Goal: Find specific page/section: Find specific page/section

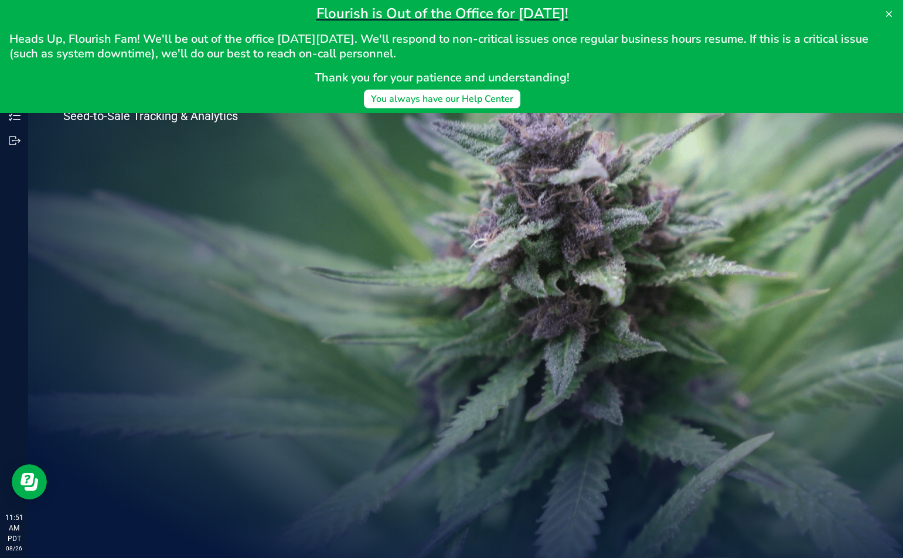
click at [362, 303] on div "Welcome to Flourish Software Seed-to-Sale Tracking & Analytics" at bounding box center [465, 293] width 875 height 530
click at [346, 166] on div "Welcome to Flourish Software Seed-to-Sale Tracking & Analytics" at bounding box center [465, 293] width 875 height 530
click at [892, 12] on icon at bounding box center [888, 13] width 9 height 9
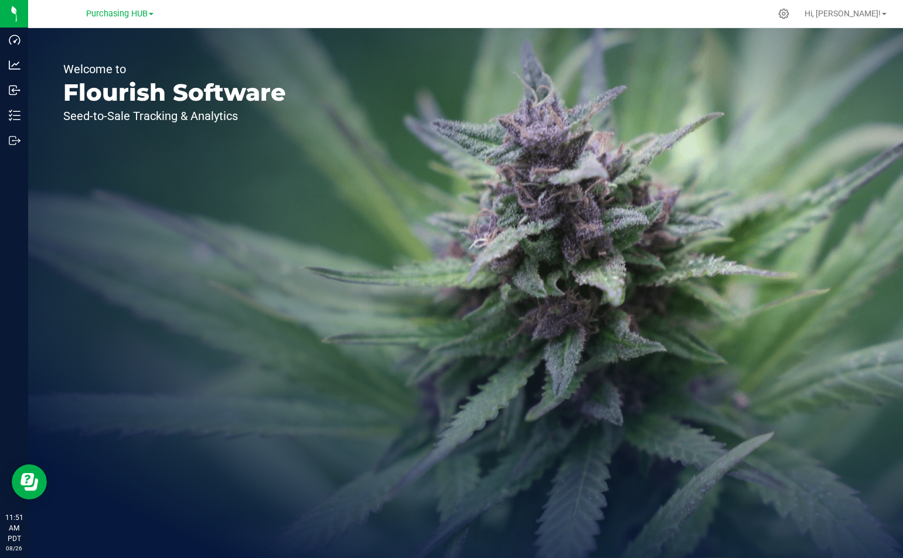
click at [149, 11] on link "Purchasing HUB" at bounding box center [119, 13] width 67 height 11
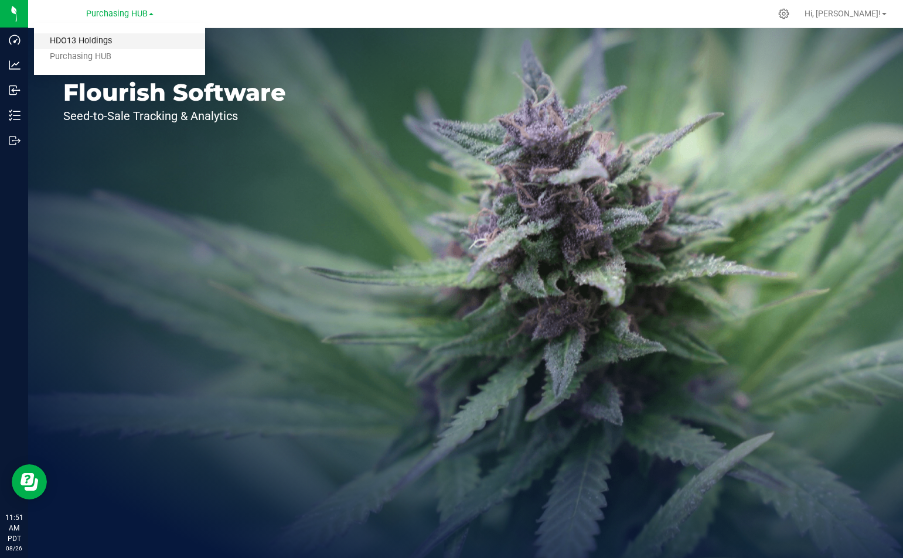
click at [87, 41] on link "HDO13 Holdings" at bounding box center [119, 41] width 171 height 16
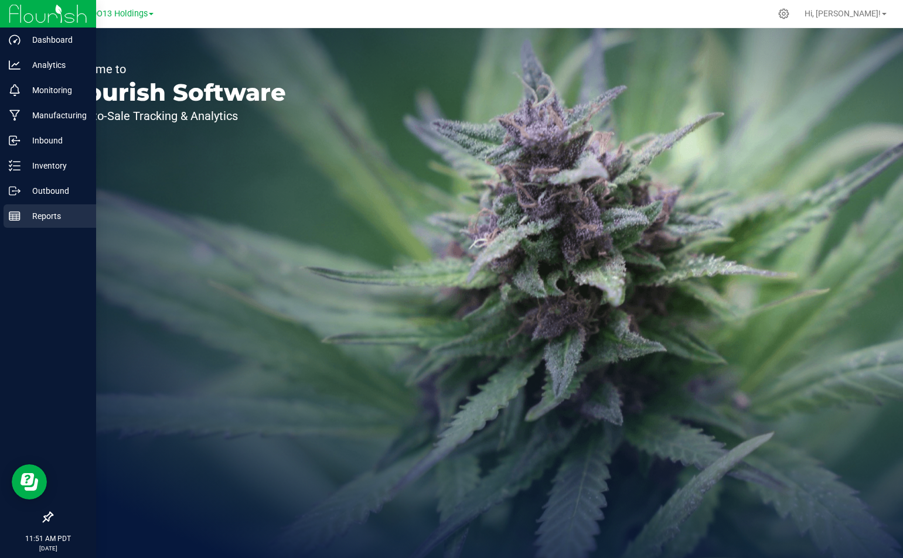
click at [46, 214] on p "Reports" at bounding box center [56, 216] width 70 height 14
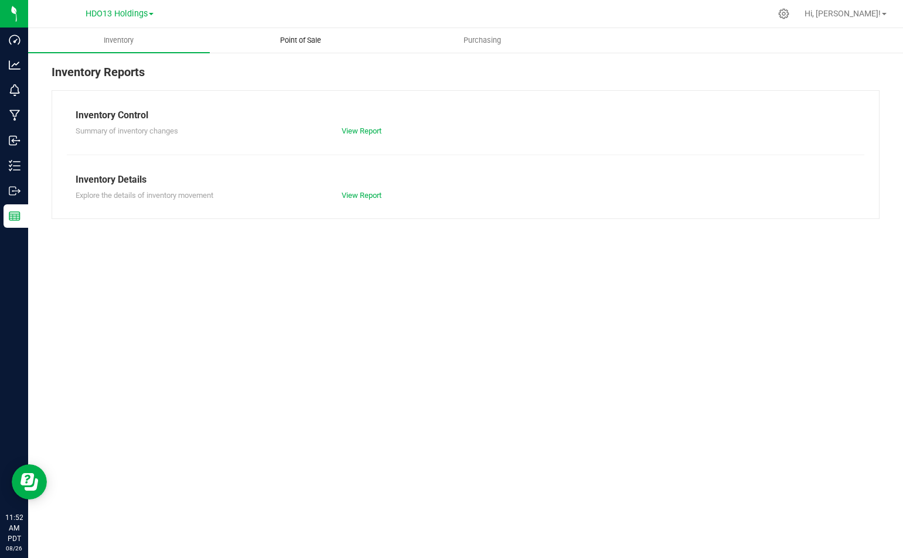
click at [289, 42] on span "Point of Sale" at bounding box center [300, 40] width 73 height 11
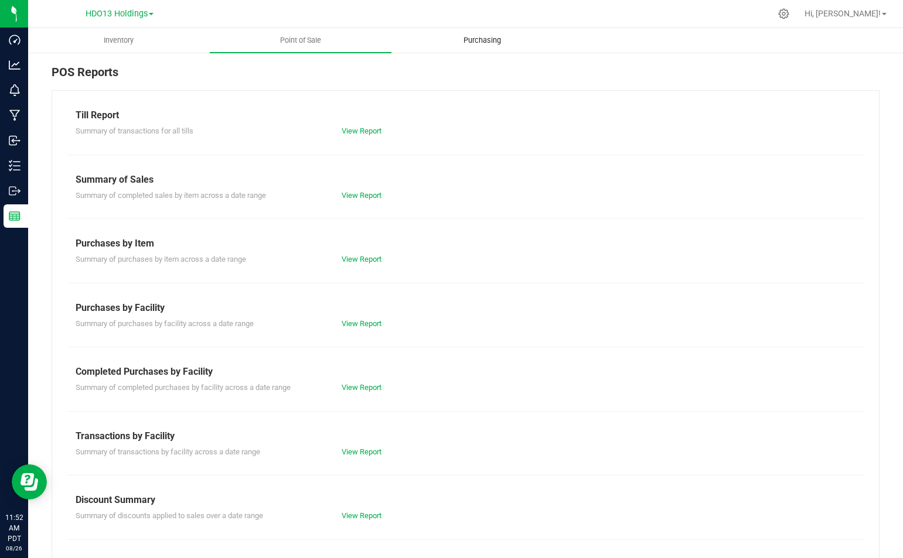
click at [475, 38] on span "Purchasing" at bounding box center [482, 40] width 69 height 11
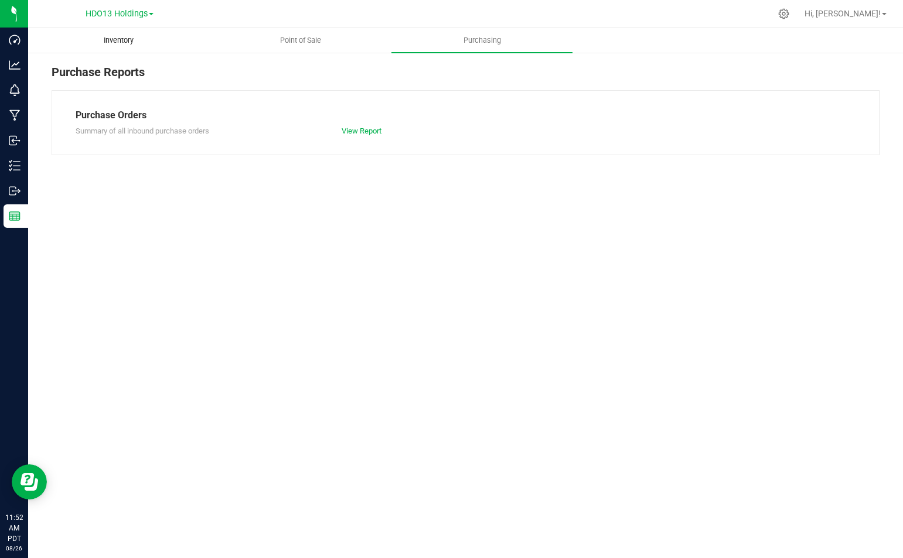
click at [120, 41] on span "Inventory" at bounding box center [119, 40] width 62 height 11
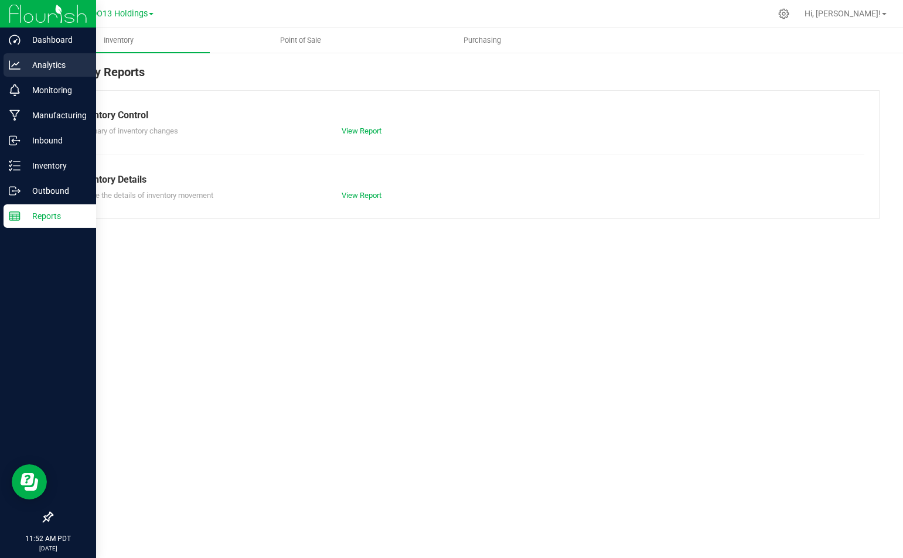
click at [18, 64] on icon at bounding box center [15, 65] width 12 height 12
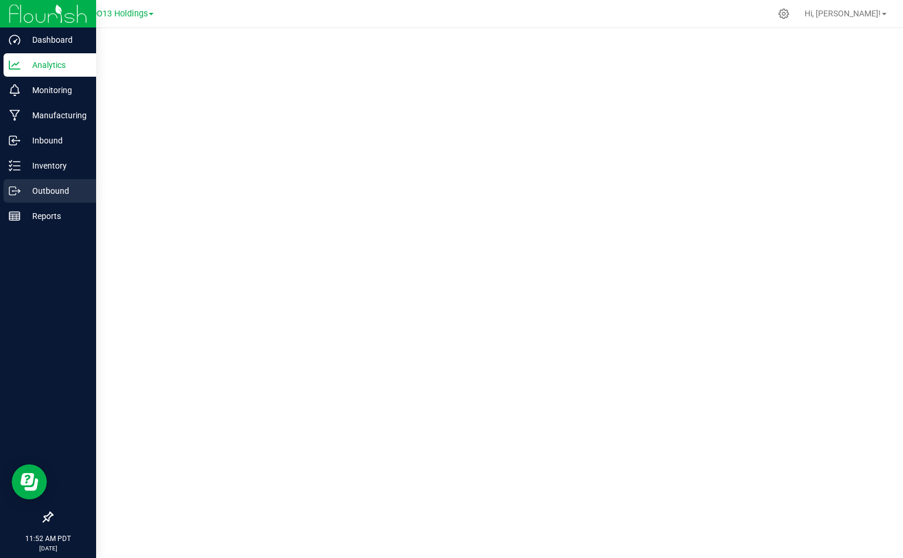
click at [35, 187] on p "Outbound" at bounding box center [56, 191] width 70 height 14
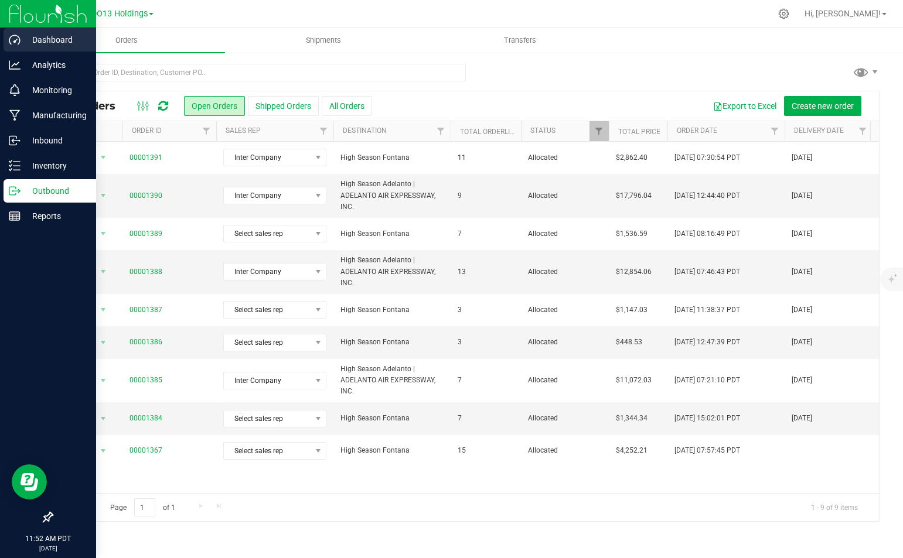
click at [54, 39] on p "Dashboard" at bounding box center [56, 40] width 70 height 14
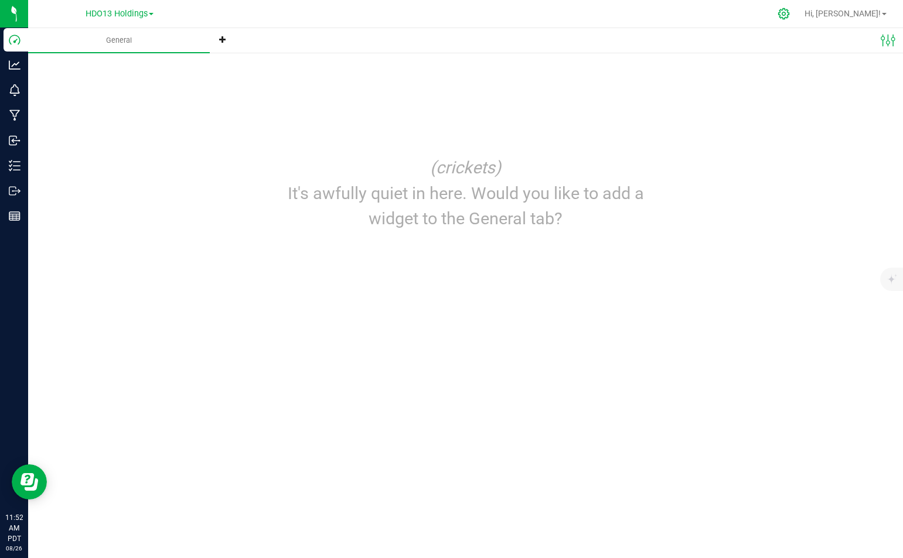
click at [789, 15] on icon at bounding box center [783, 13] width 11 height 11
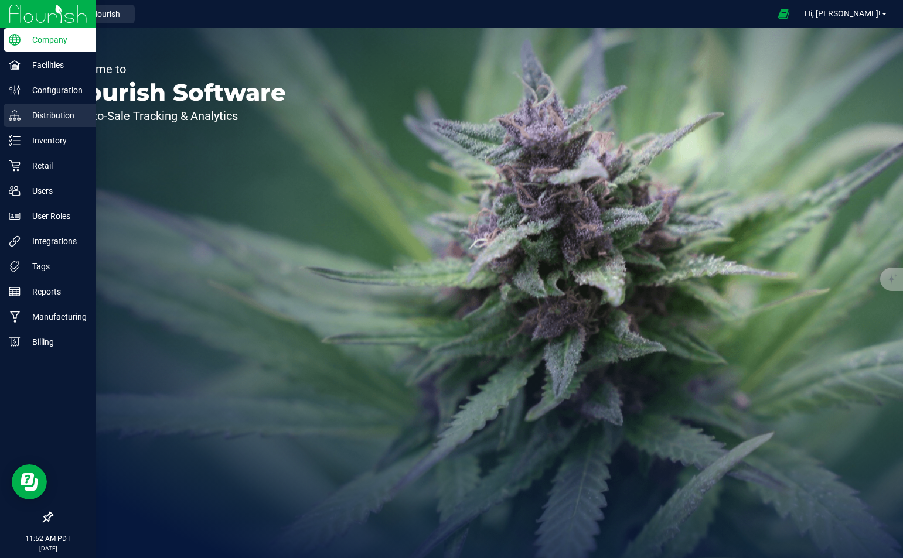
click at [33, 112] on p "Distribution" at bounding box center [56, 115] width 70 height 14
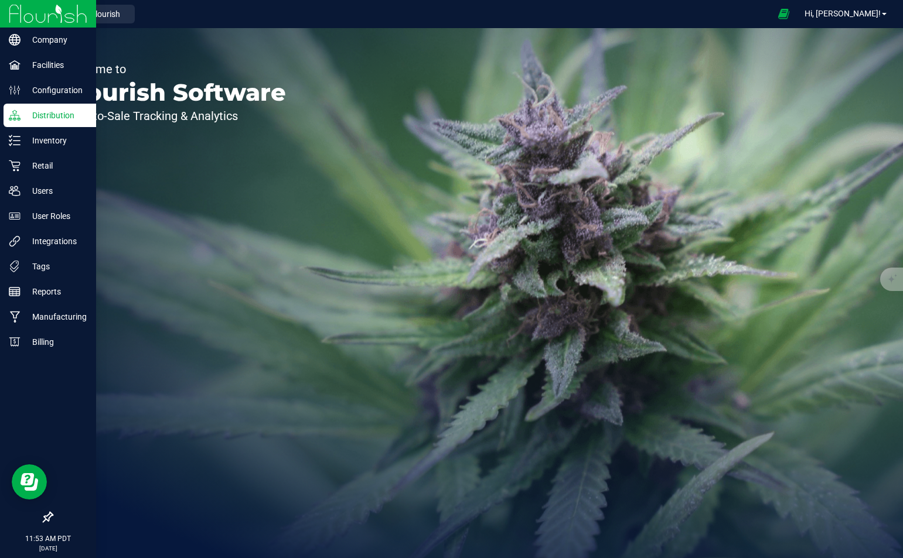
click at [42, 112] on p "Distribution" at bounding box center [56, 115] width 70 height 14
click at [66, 105] on div "Distribution" at bounding box center [50, 115] width 93 height 23
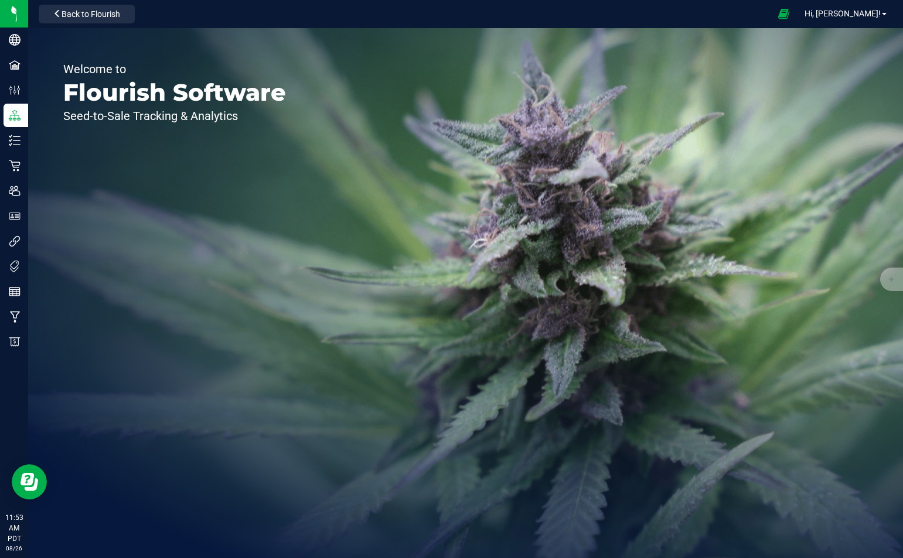
click at [381, 121] on div "Welcome to Flourish Software Seed-to-Sale Tracking & Analytics" at bounding box center [465, 293] width 875 height 530
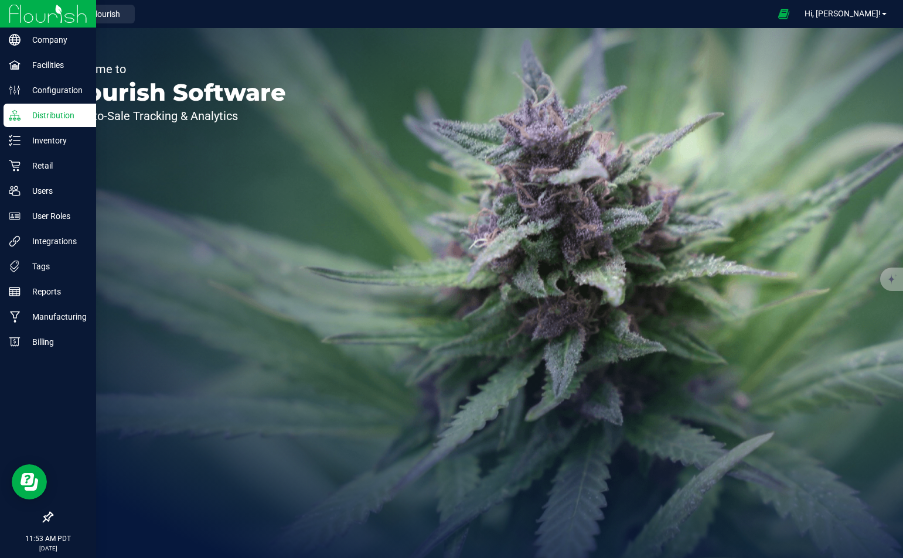
click at [44, 114] on p "Distribution" at bounding box center [56, 115] width 70 height 14
click at [46, 135] on p "Inventory" at bounding box center [56, 141] width 70 height 14
click at [45, 114] on p "Distribution" at bounding box center [56, 115] width 70 height 14
click at [28, 142] on p "Inventory" at bounding box center [56, 141] width 70 height 14
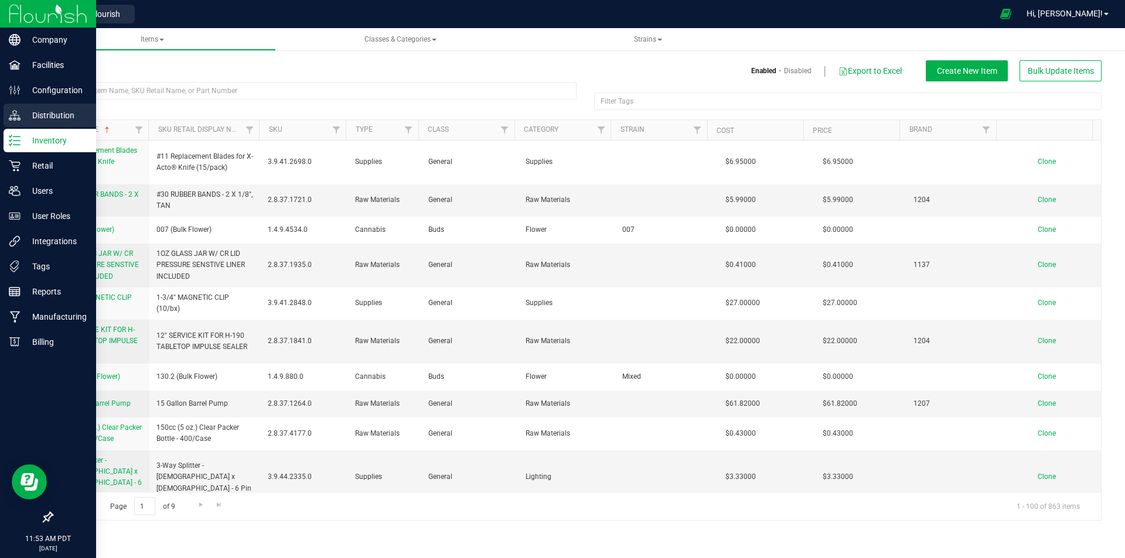
click at [35, 114] on p "Distribution" at bounding box center [56, 115] width 70 height 14
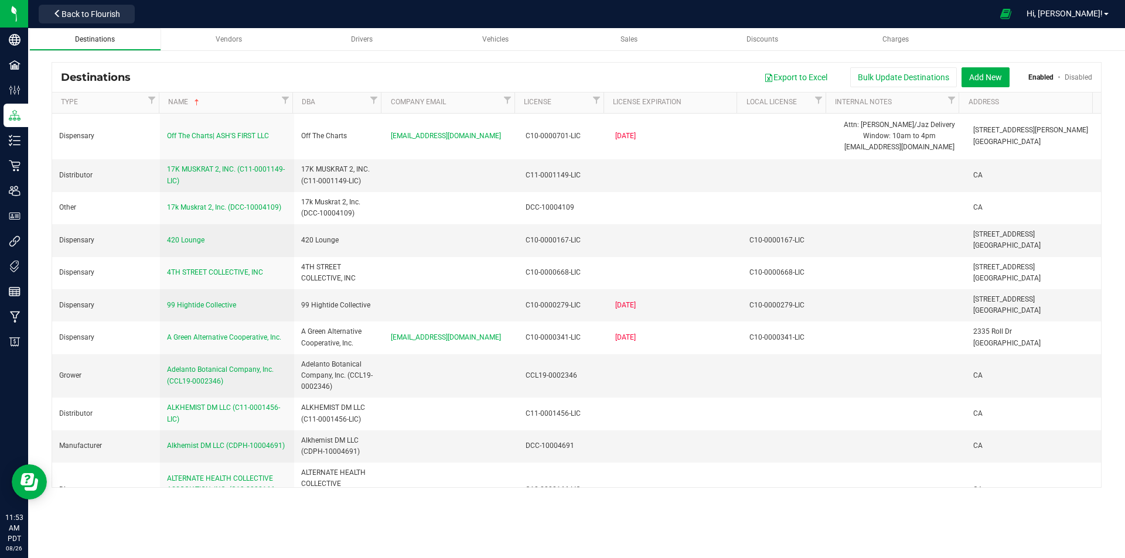
click at [102, 38] on span "Destinations" at bounding box center [95, 39] width 40 height 8
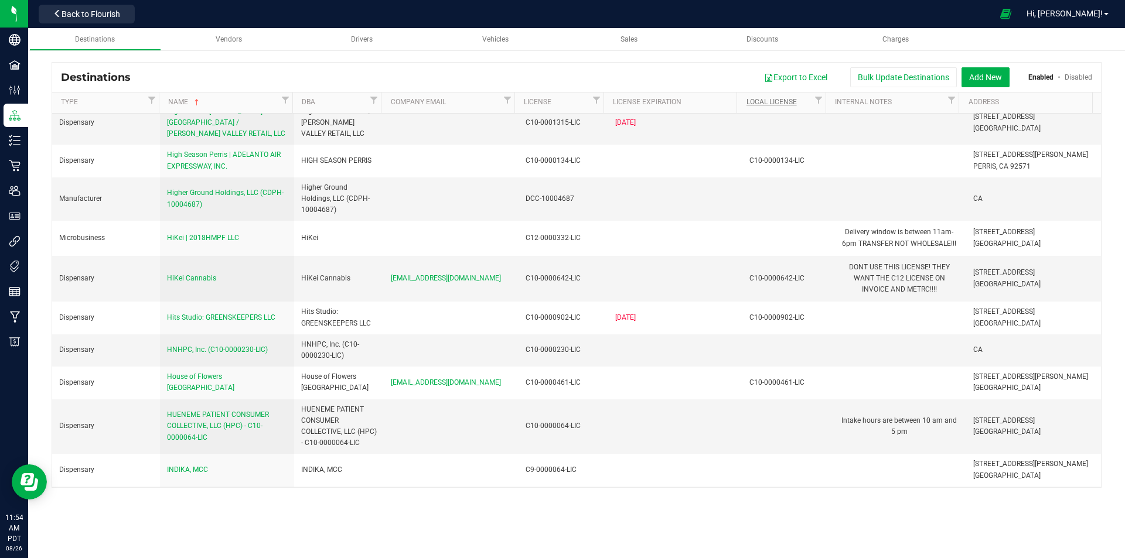
scroll to position [3457, 0]
click at [797, 81] on button "Export to Excel" at bounding box center [795, 77] width 79 height 20
